Goal: Information Seeking & Learning: Learn about a topic

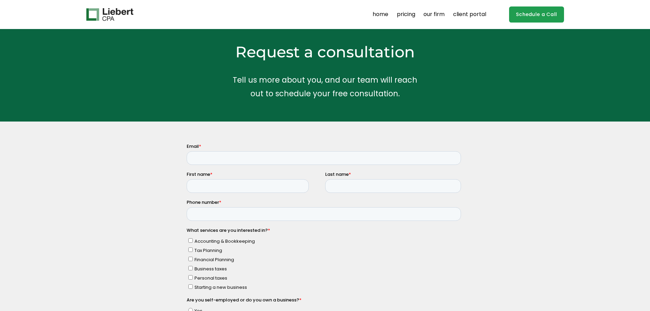
click at [410, 15] on link "pricing" at bounding box center [406, 14] width 18 height 11
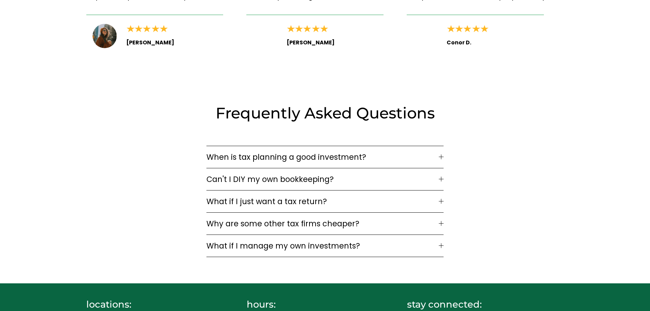
scroll to position [1045, 0]
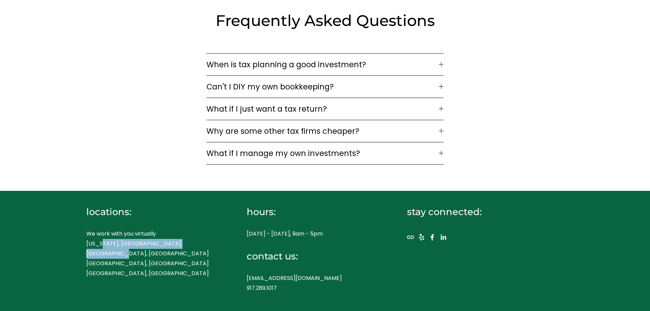
drag, startPoint x: 104, startPoint y: 240, endPoint x: 130, endPoint y: 257, distance: 31.6
click at [132, 257] on p "We work with you virtually [US_STATE], [GEOGRAPHIC_DATA] [GEOGRAPHIC_DATA], [GE…" at bounding box center [154, 253] width 137 height 49
click at [130, 257] on p "We work with you virtually [US_STATE], [GEOGRAPHIC_DATA] [GEOGRAPHIC_DATA], [GE…" at bounding box center [154, 253] width 137 height 49
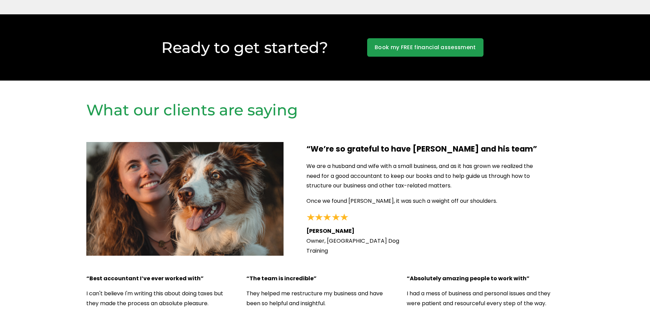
scroll to position [635, 0]
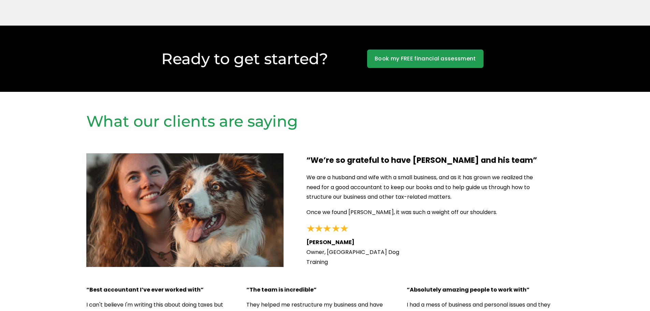
click at [261, 64] on h2 "Ready to get started?" at bounding box center [244, 59] width 237 height 20
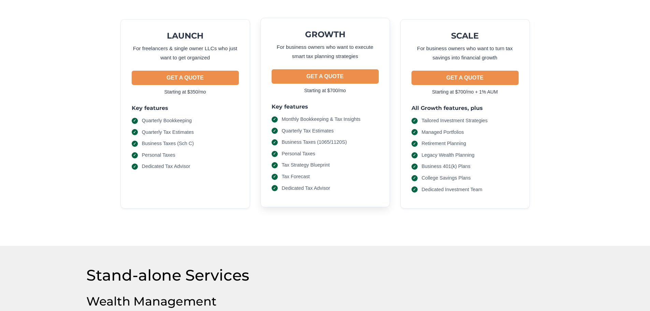
scroll to position [0, 0]
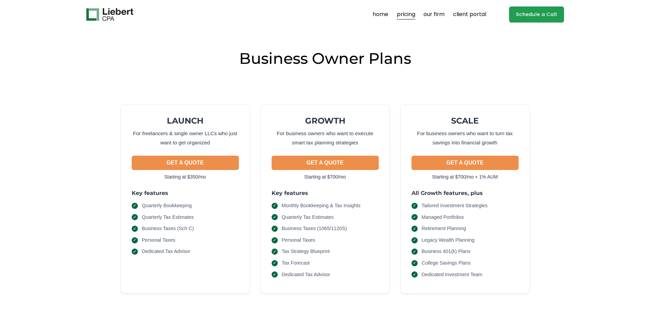
click at [437, 15] on link "our firm" at bounding box center [434, 14] width 21 height 11
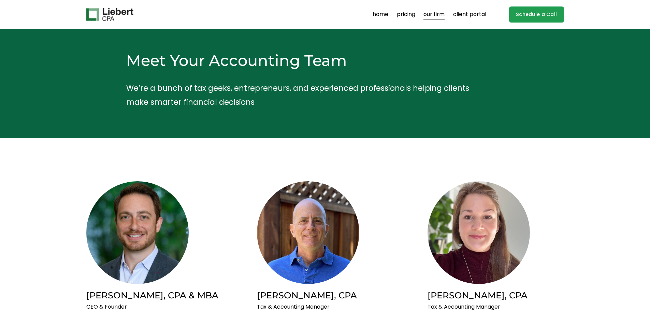
click at [408, 14] on link "pricing" at bounding box center [406, 14] width 18 height 11
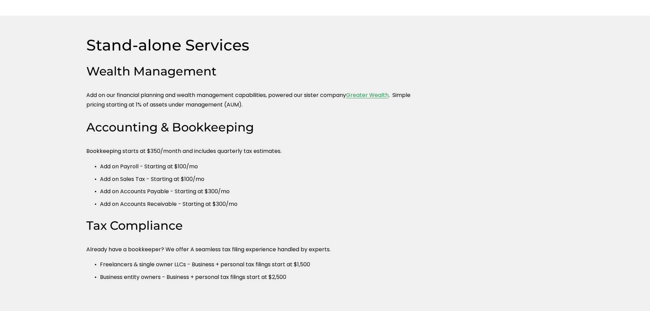
scroll to position [307, 0]
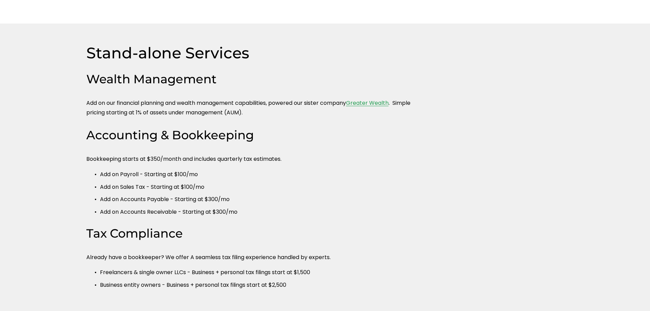
click at [363, 100] on link "Greater Wealth" at bounding box center [367, 103] width 43 height 8
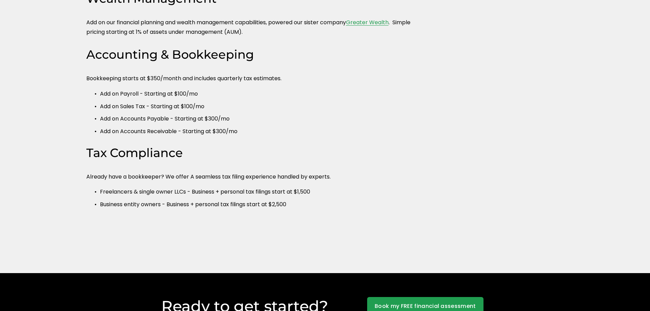
scroll to position [375, 0]
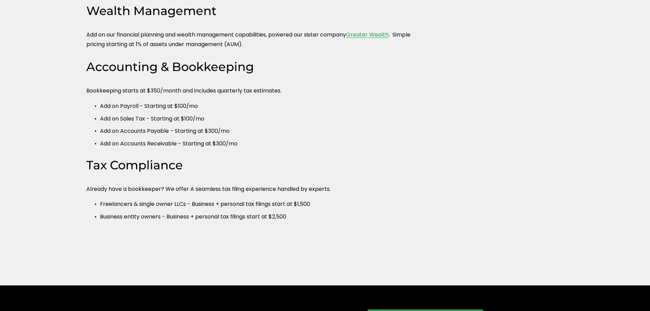
click at [216, 200] on p "Freelancers & single owner LLCs - Business + personal tax filings start at $1,5…" at bounding box center [262, 204] width 324 height 10
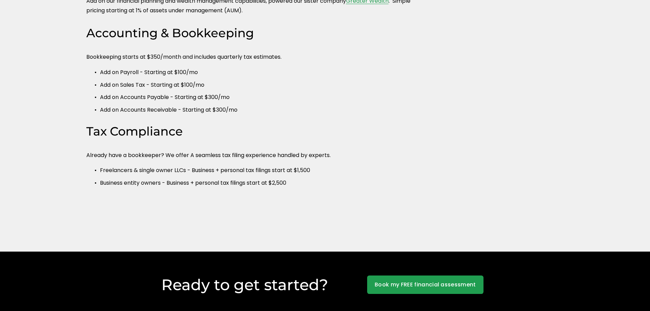
scroll to position [410, 0]
drag, startPoint x: 428, startPoint y: 88, endPoint x: 420, endPoint y: 88, distance: 8.2
click at [426, 88] on div "Stand-alone Services Wealth Management Add on our financial planning and wealth…" at bounding box center [325, 86] width 650 height 291
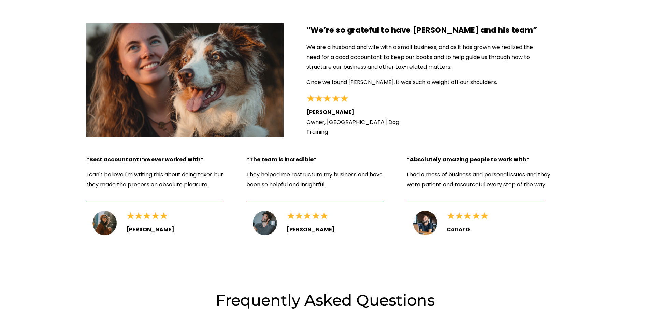
scroll to position [819, 0]
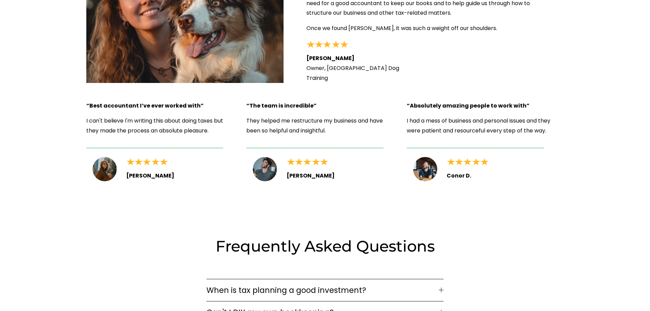
drag, startPoint x: 178, startPoint y: 213, endPoint x: 10, endPoint y: 222, distance: 168.5
click at [172, 215] on div "Frequently Asked Questions When is tax planning a good investment? If your busi…" at bounding box center [325, 316] width 650 height 202
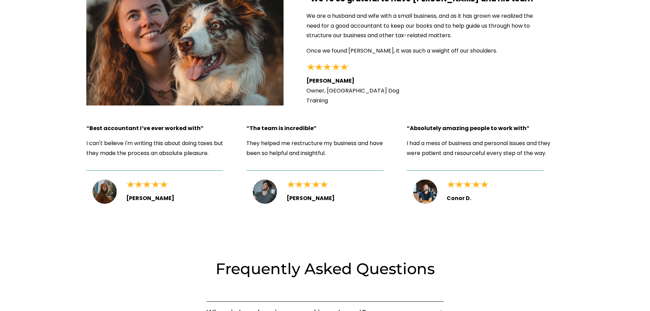
scroll to position [785, 0]
